Goal: Transaction & Acquisition: Purchase product/service

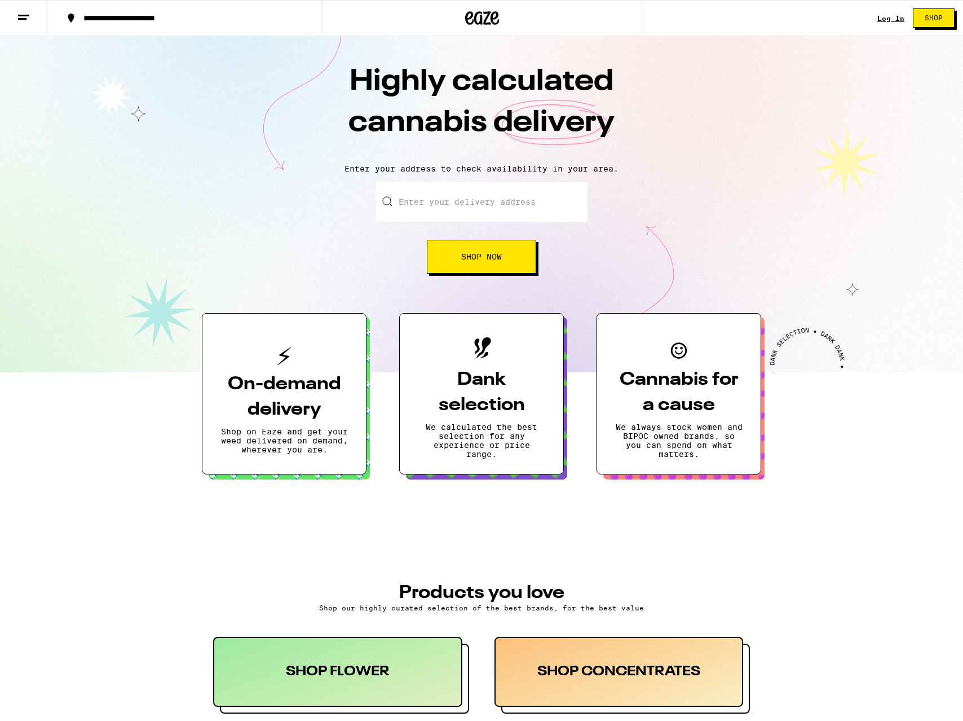
click at [894, 20] on link "Log In" at bounding box center [891, 18] width 27 height 7
click at [445, 206] on input "Enter your delivery address" at bounding box center [482, 201] width 212 height 39
click at [936, 20] on span "Shop" at bounding box center [934, 18] width 18 height 7
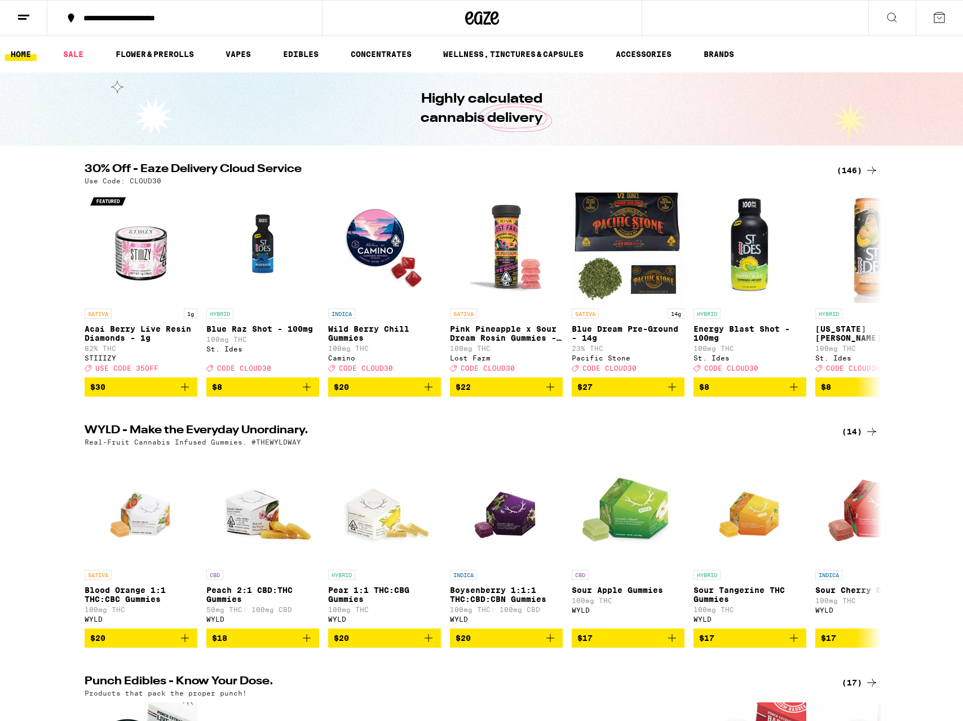
click at [898, 17] on icon at bounding box center [893, 18] width 14 height 14
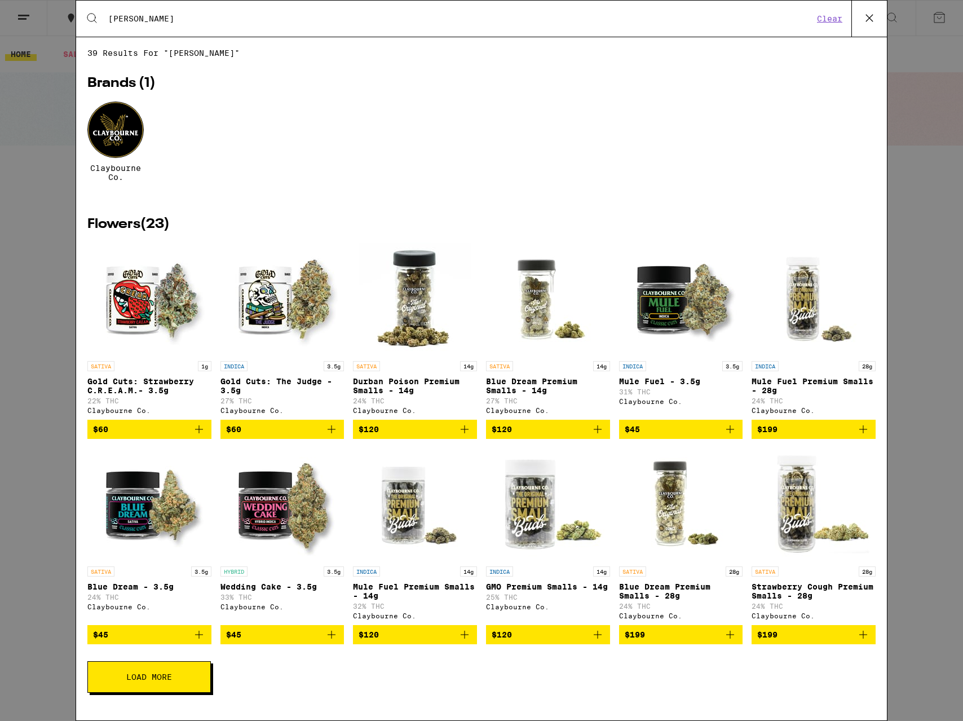
type input "[PERSON_NAME]"
click at [113, 133] on div at bounding box center [115, 130] width 56 height 56
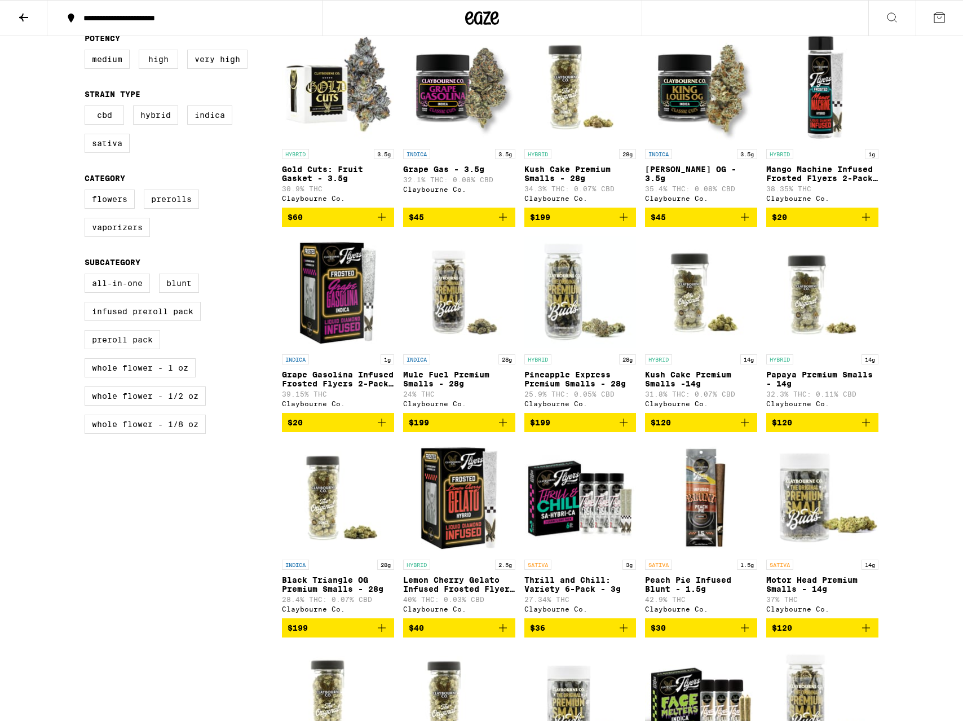
scroll to position [330, 0]
